Goal: Transaction & Acquisition: Book appointment/travel/reservation

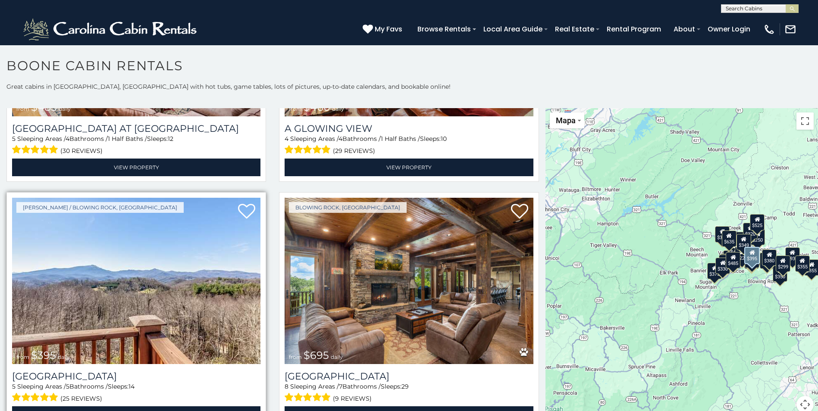
scroll to position [1768, 0]
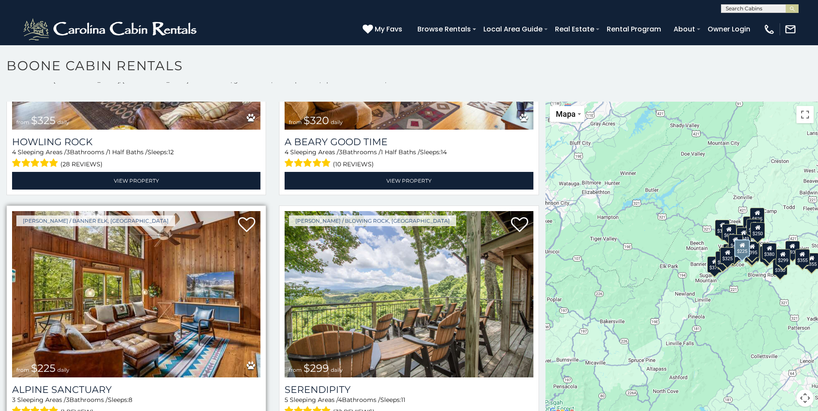
scroll to position [8, 0]
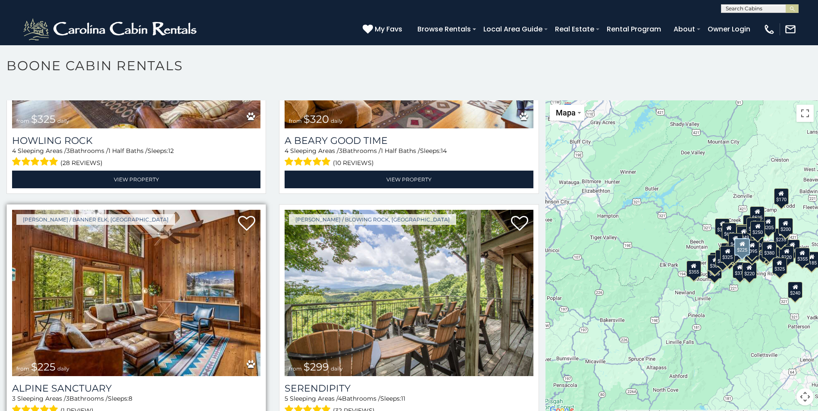
click at [172, 274] on img at bounding box center [136, 293] width 248 height 166
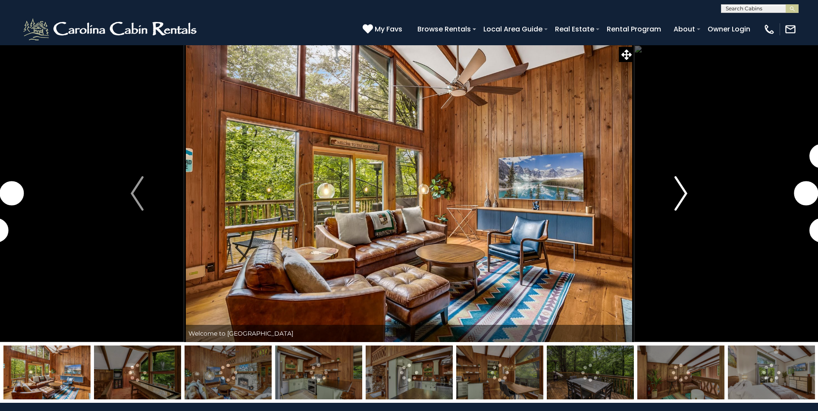
click at [687, 195] on img "Next" at bounding box center [680, 193] width 13 height 34
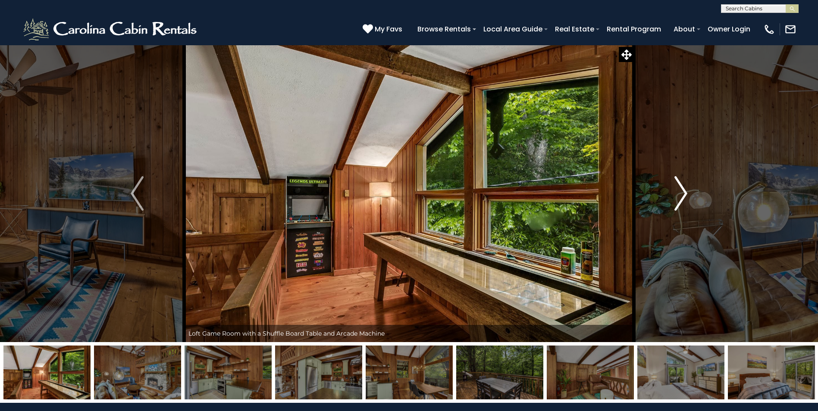
click at [681, 191] on img "Next" at bounding box center [680, 193] width 13 height 34
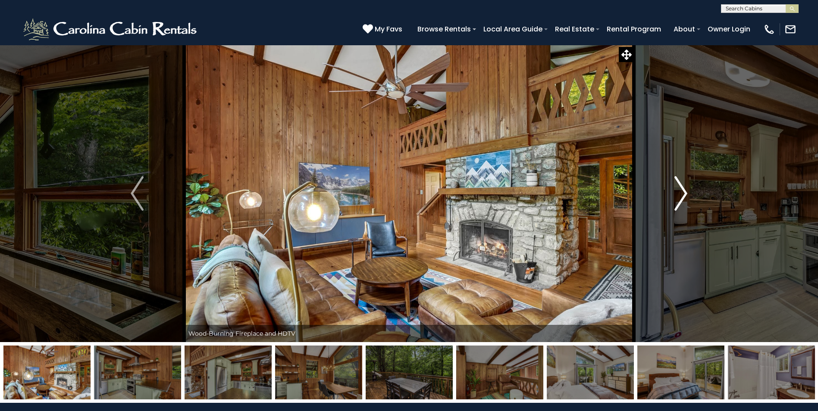
click at [681, 191] on img "Next" at bounding box center [680, 193] width 13 height 34
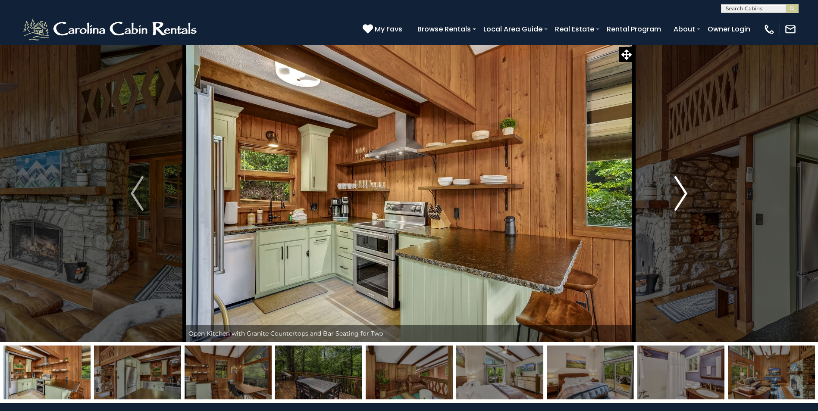
click at [681, 191] on img "Next" at bounding box center [680, 193] width 13 height 34
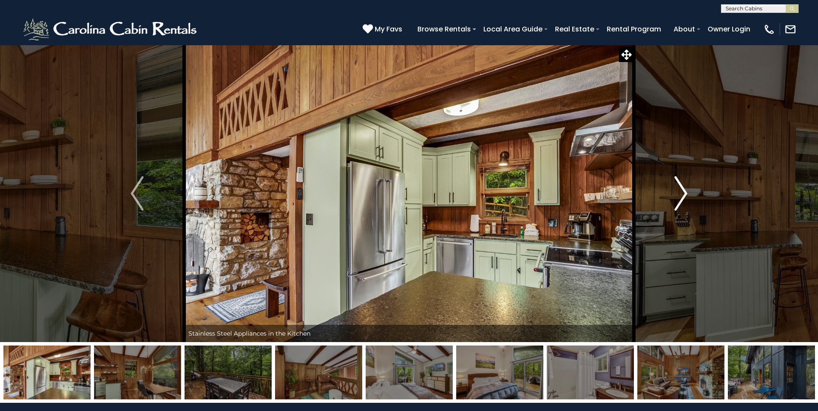
click at [681, 191] on img "Next" at bounding box center [680, 193] width 13 height 34
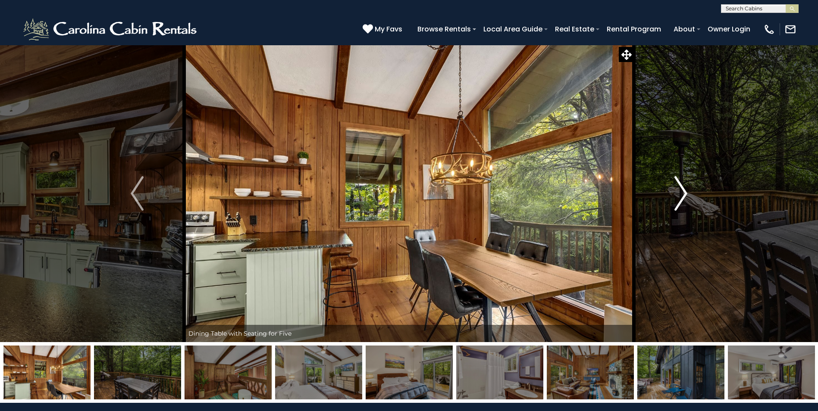
click at [681, 191] on img "Next" at bounding box center [680, 193] width 13 height 34
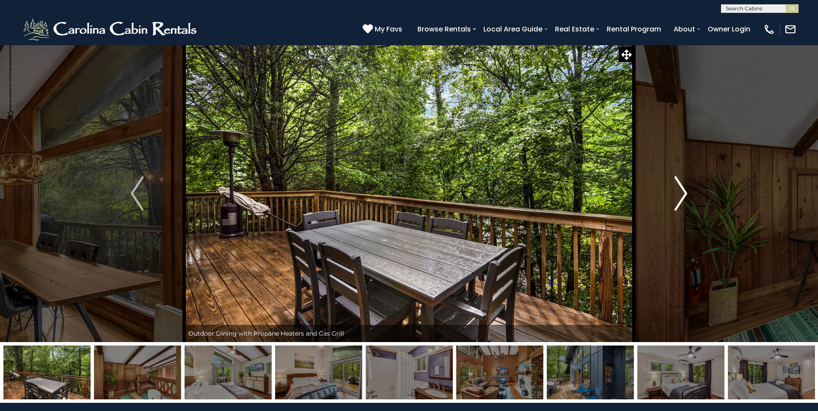
click at [681, 191] on img "Next" at bounding box center [680, 193] width 13 height 34
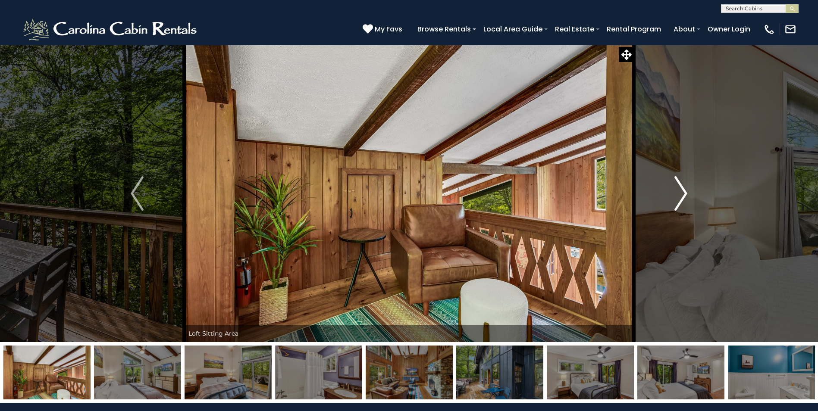
click at [681, 191] on img "Next" at bounding box center [680, 193] width 13 height 34
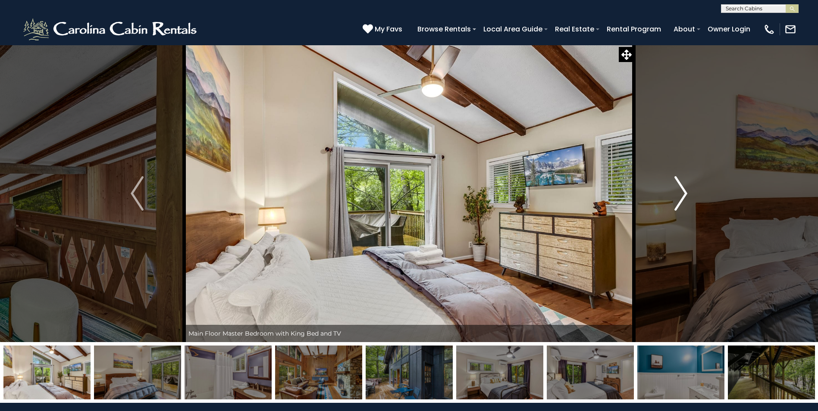
click at [681, 191] on img "Next" at bounding box center [680, 193] width 13 height 34
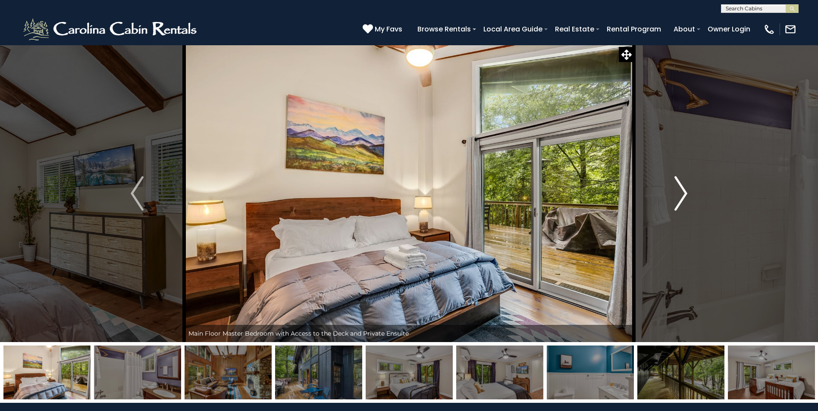
click at [681, 191] on img "Next" at bounding box center [680, 193] width 13 height 34
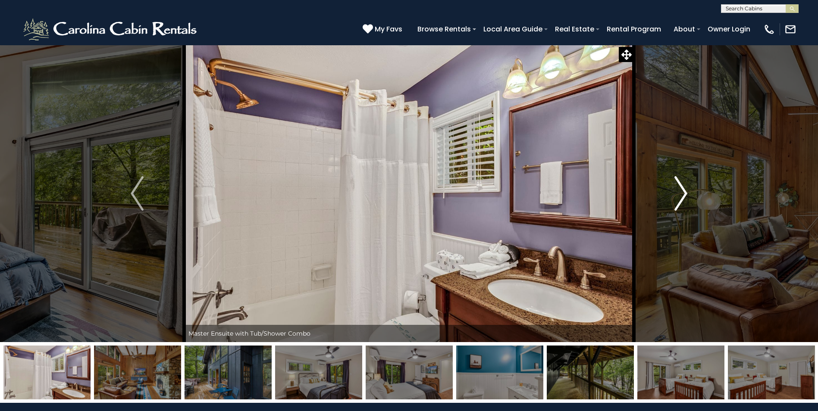
click at [681, 191] on img "Next" at bounding box center [680, 193] width 13 height 34
